Goal: Information Seeking & Learning: Learn about a topic

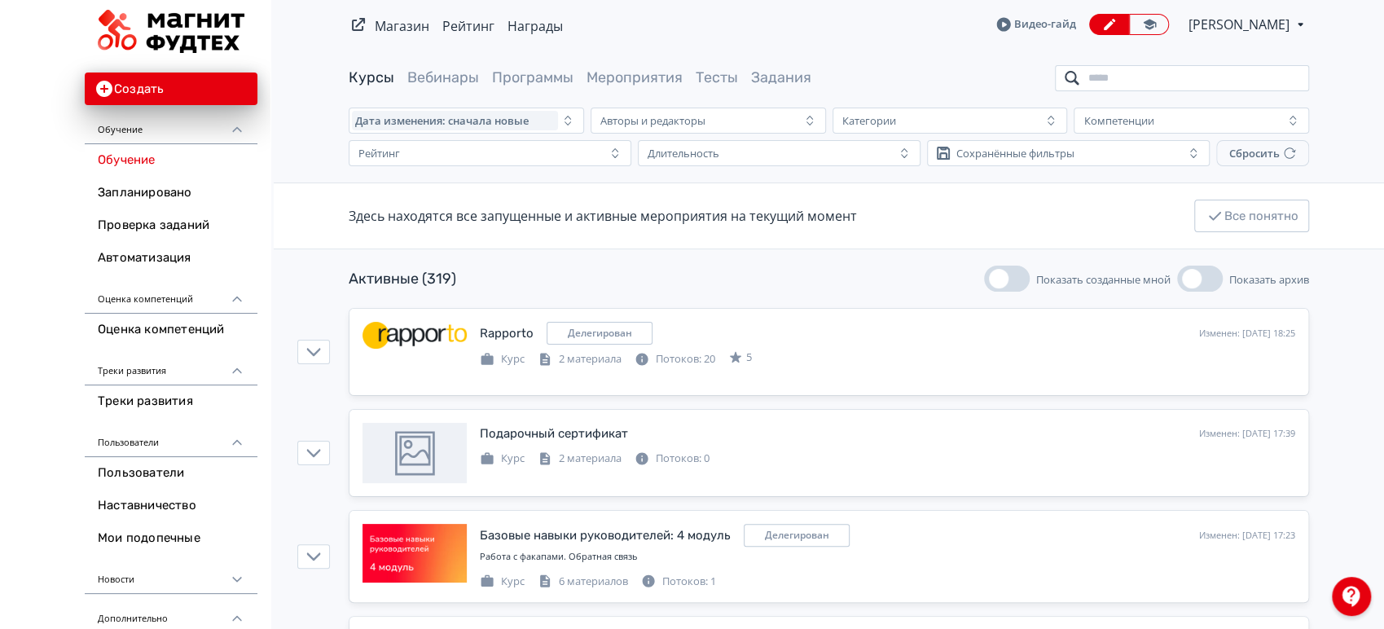
click at [1110, 75] on input "search" at bounding box center [1182, 78] width 254 height 26
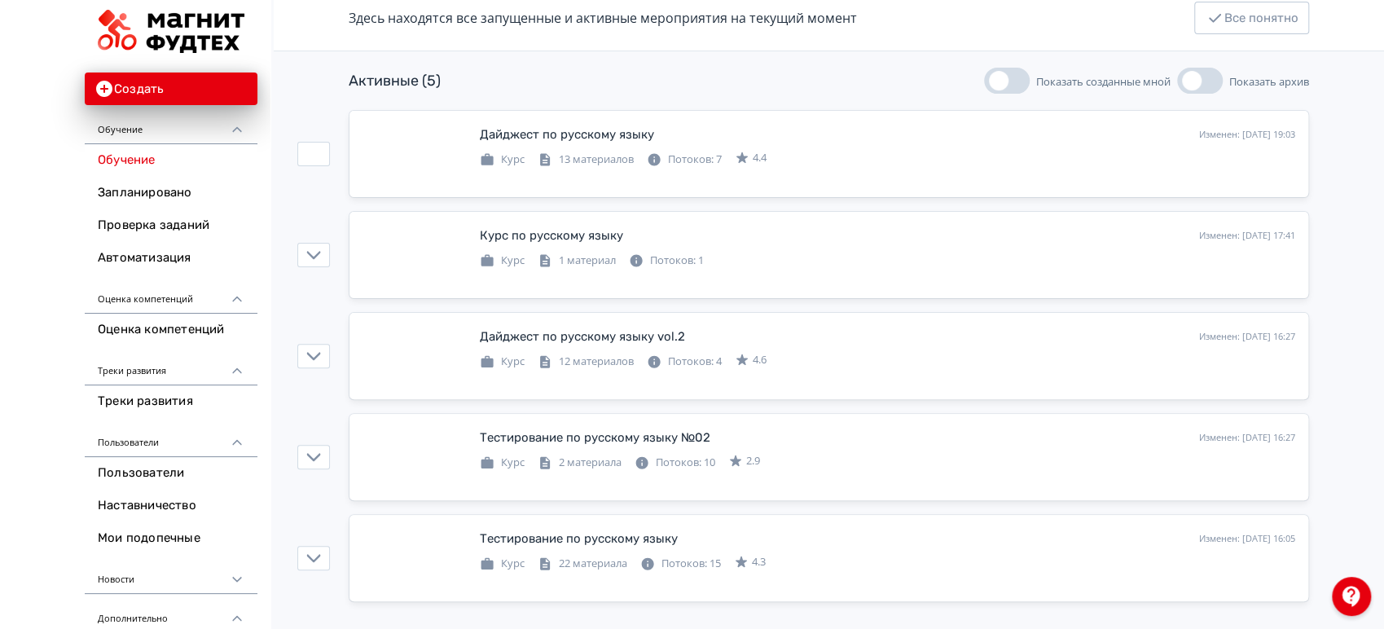
scroll to position [199, 0]
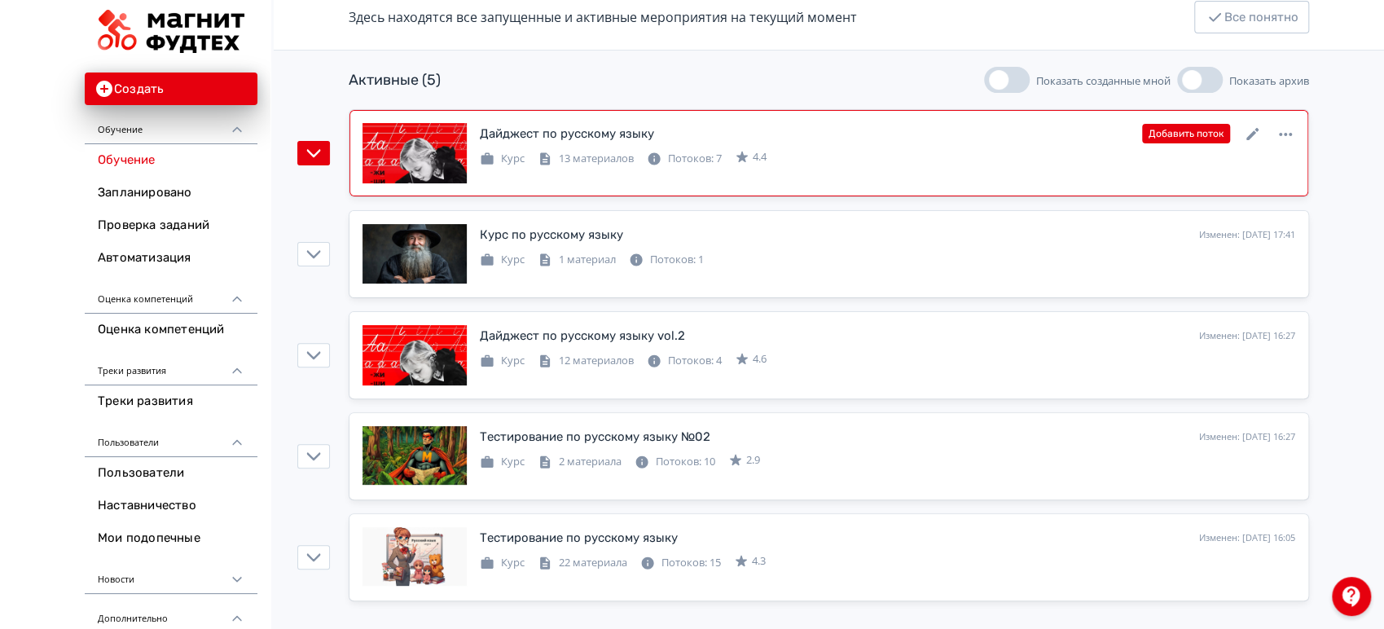
type input "*****"
click at [1251, 125] on icon at bounding box center [1254, 135] width 20 height 20
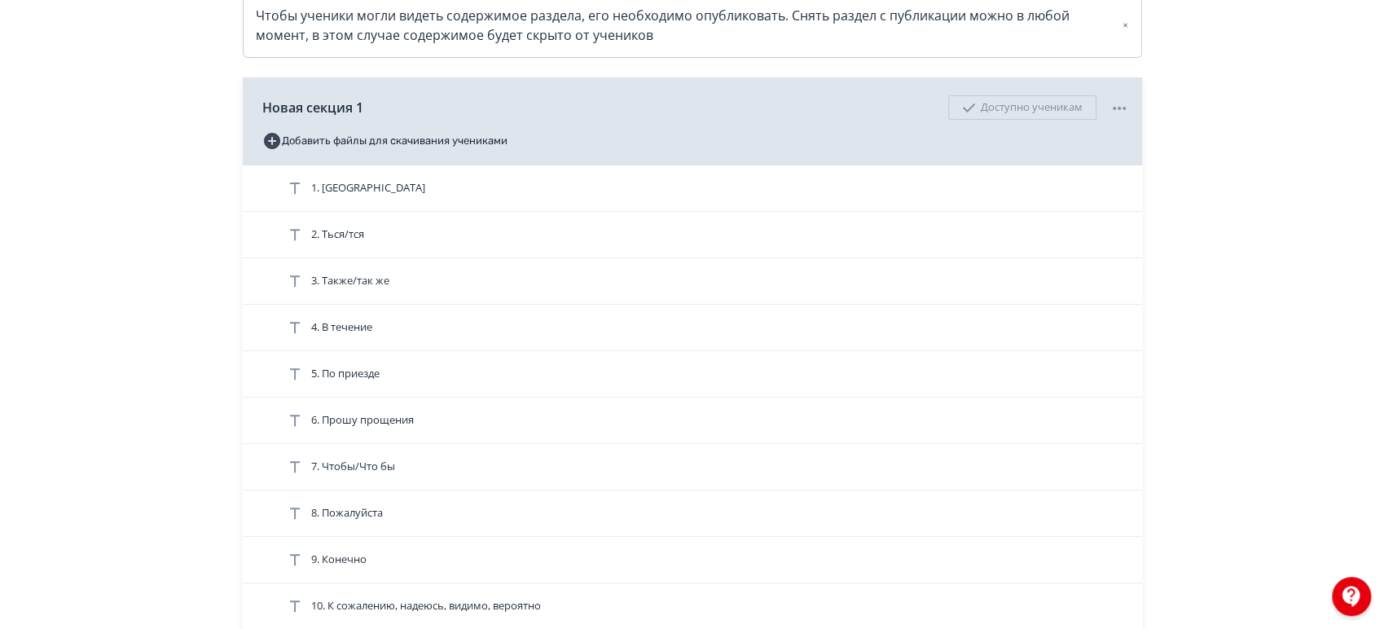
scroll to position [362, 0]
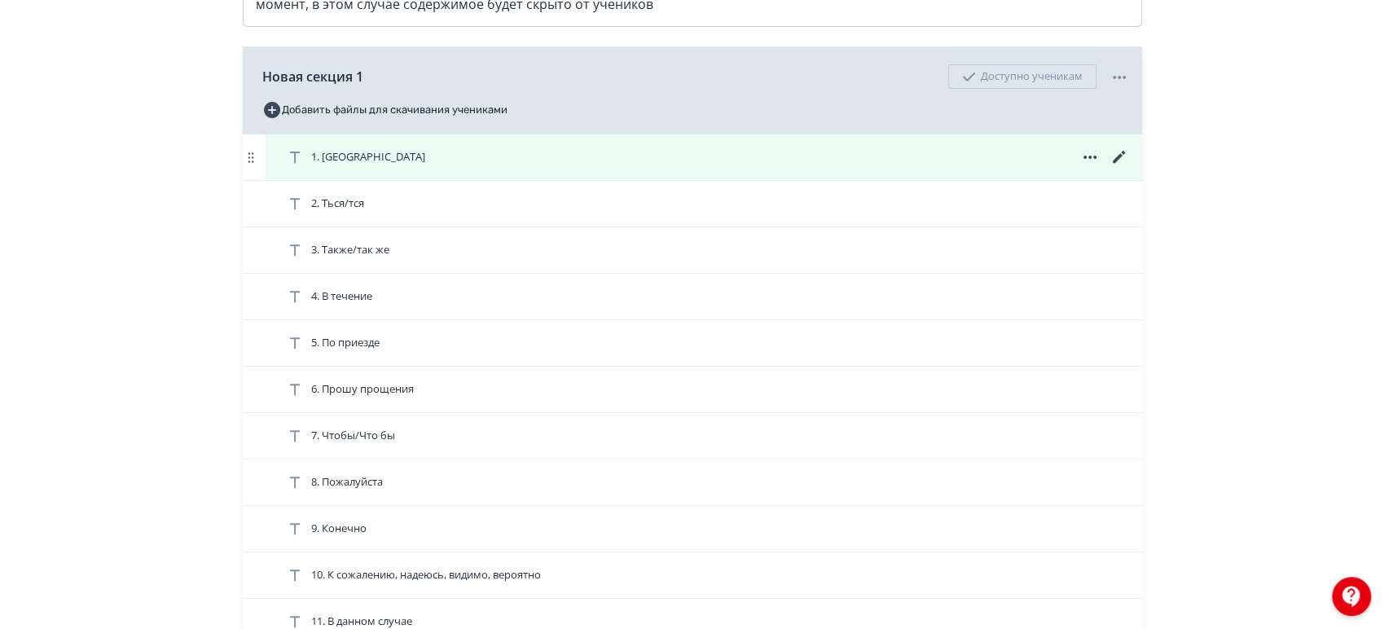
click at [749, 167] on div "1. [GEOGRAPHIC_DATA]" at bounding box center [707, 157] width 844 height 20
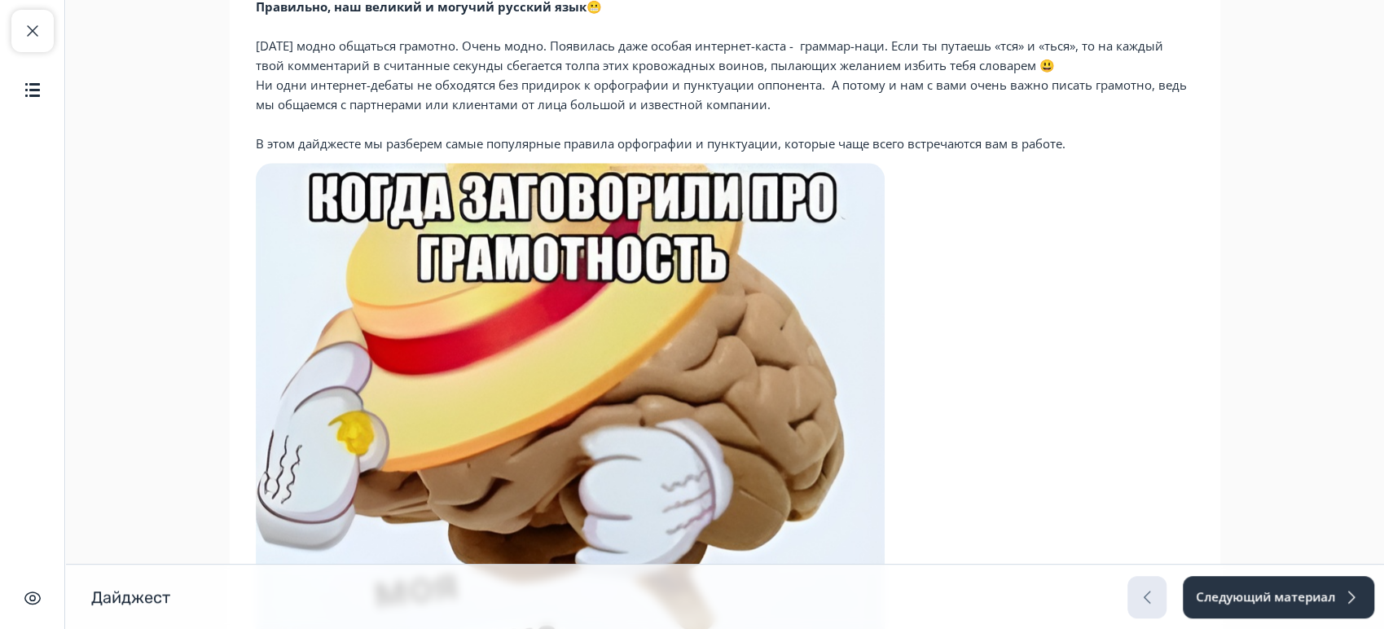
scroll to position [1280, 0]
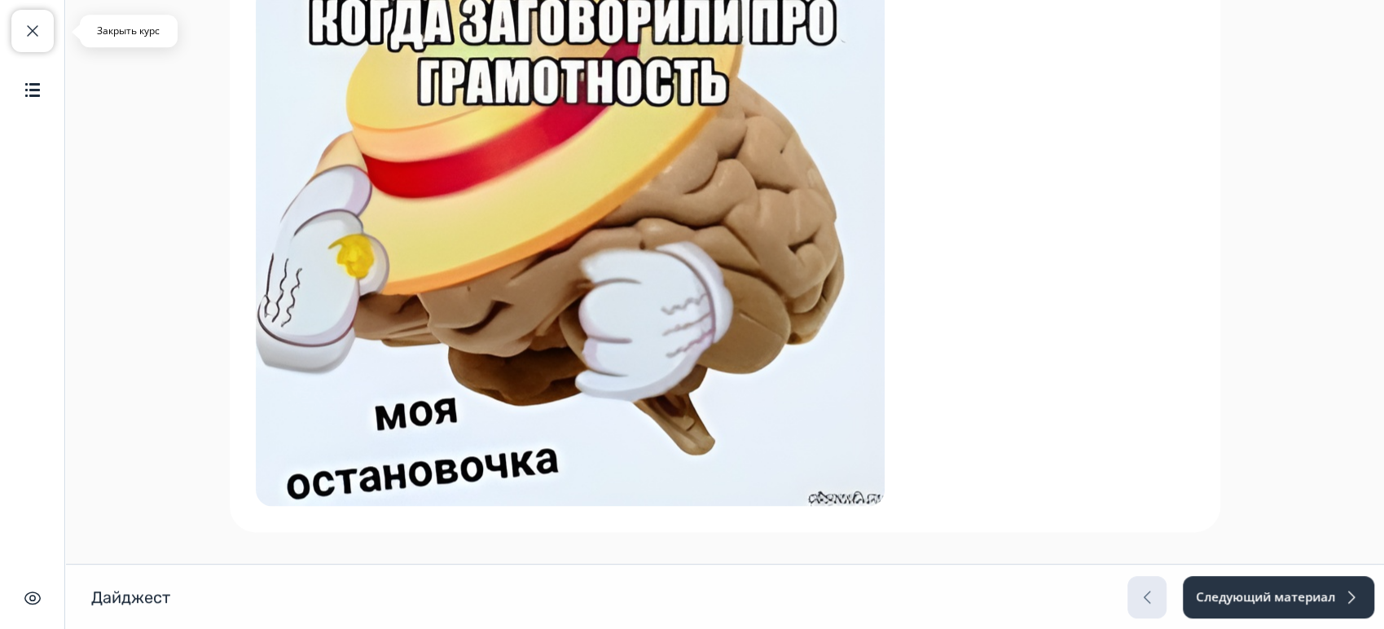
drag, startPoint x: 29, startPoint y: 33, endPoint x: 37, endPoint y: 38, distance: 10.2
click at [31, 33] on span "button" at bounding box center [33, 31] width 20 height 20
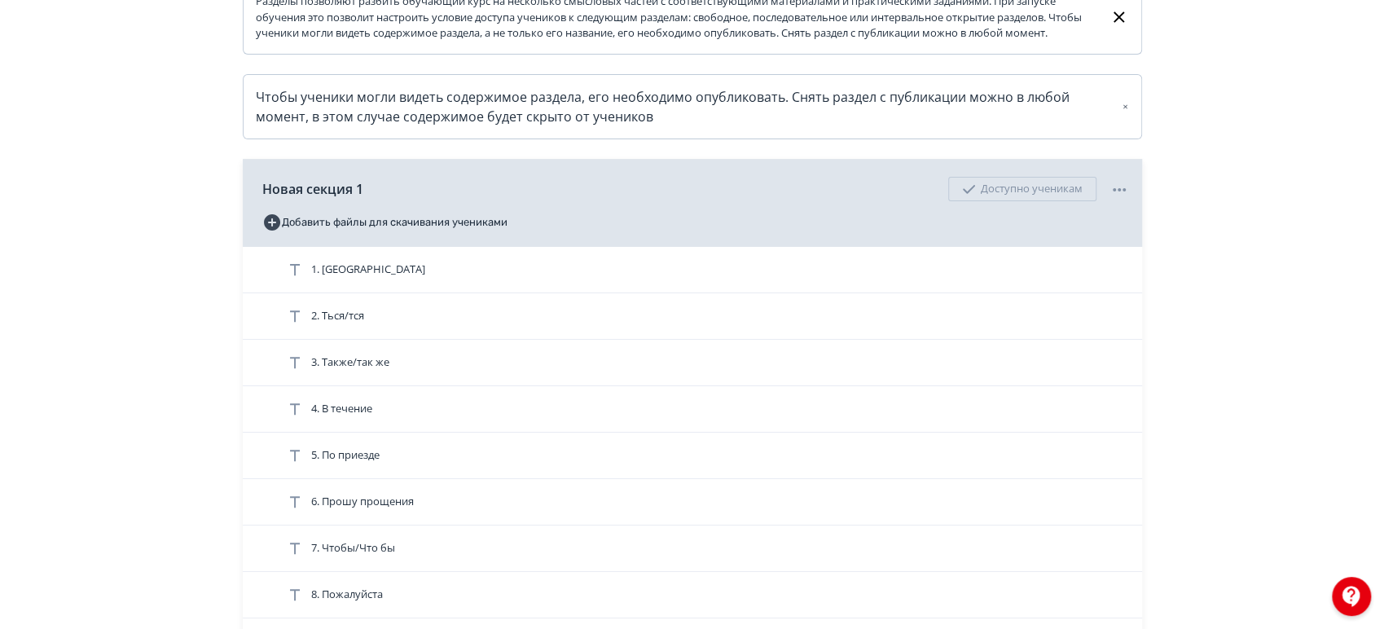
scroll to position [362, 0]
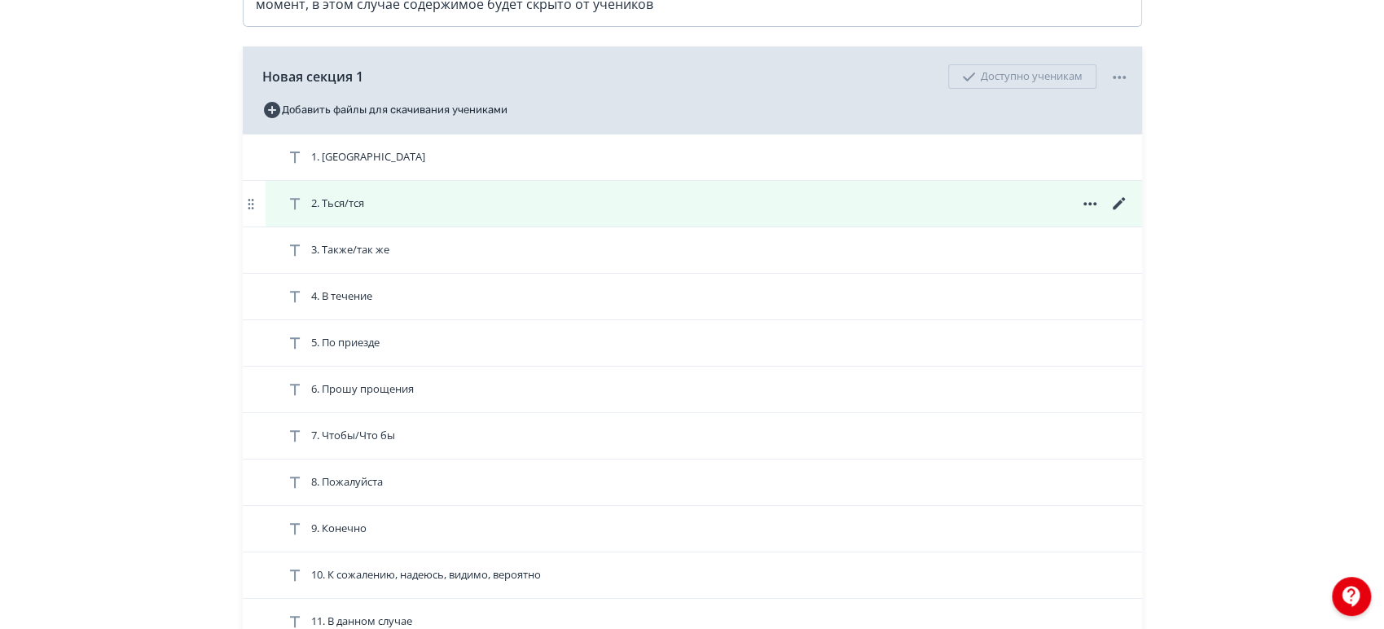
click at [567, 227] on div "2. Ться/тся" at bounding box center [704, 204] width 877 height 46
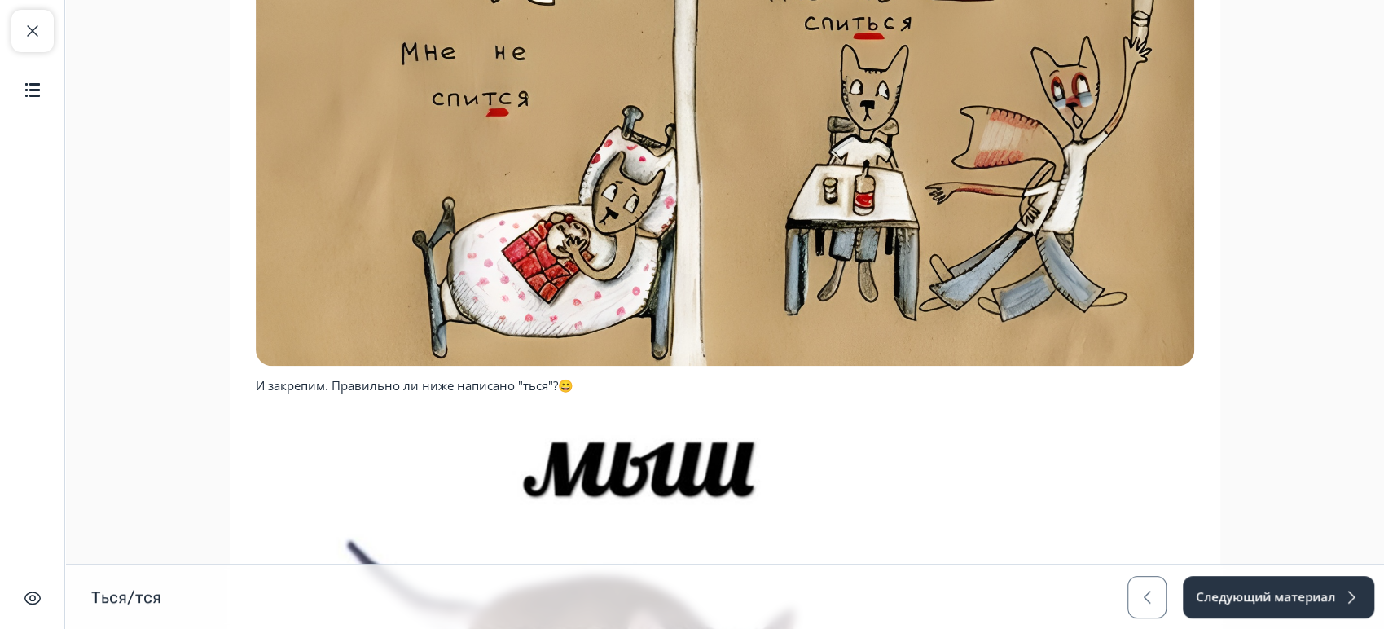
scroll to position [1402, 0]
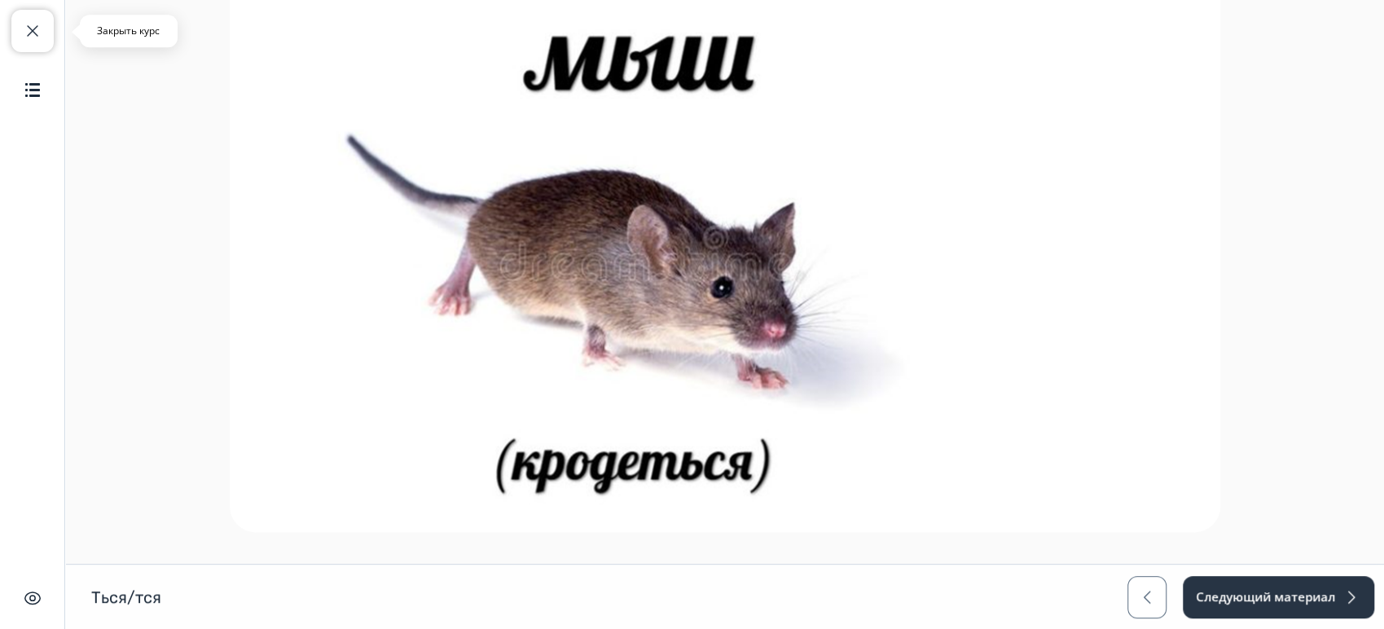
click at [39, 31] on span "button" at bounding box center [33, 31] width 20 height 20
